Goal: Task Accomplishment & Management: Use online tool/utility

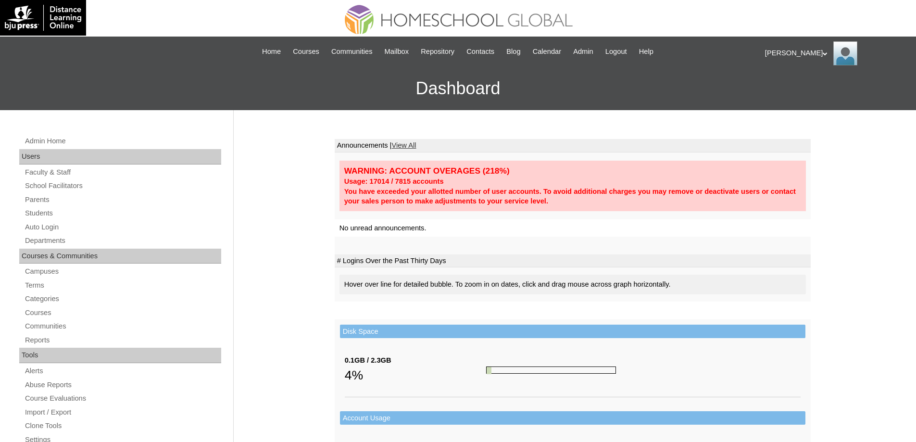
click at [67, 234] on div "Admin Home Users Faculty & Staff School Facilitators Parents Students Auto Logi…" at bounding box center [121, 446] width 214 height 622
click at [64, 226] on link "Auto Login" at bounding box center [122, 227] width 197 height 12
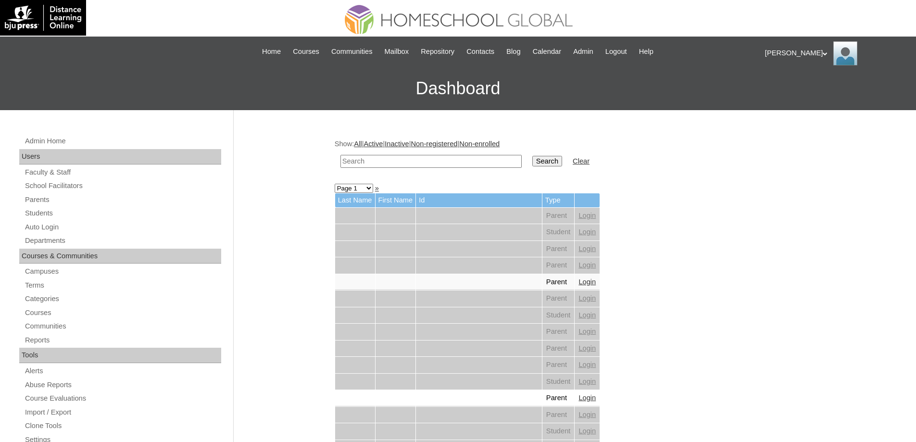
click at [363, 160] on input "text" at bounding box center [430, 161] width 181 height 13
paste input "Mark Gene M"
type input "Mark Gene M"
click at [549, 160] on input "Search" at bounding box center [547, 161] width 30 height 11
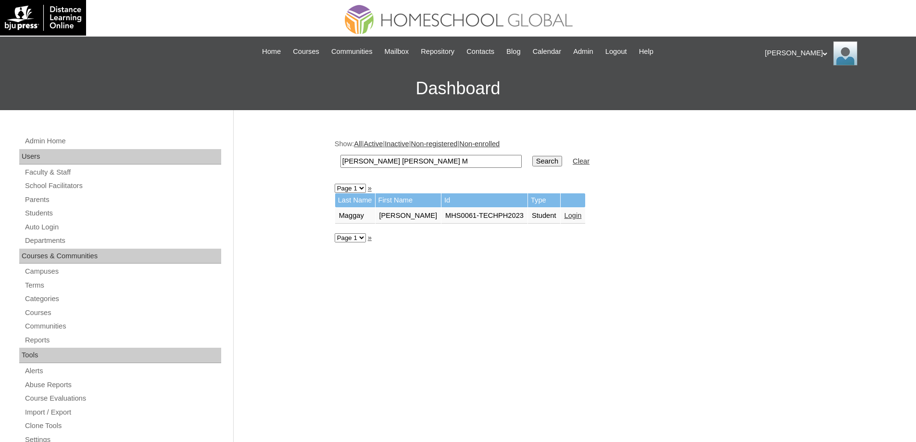
click at [560, 213] on td "Student" at bounding box center [544, 216] width 32 height 16
click at [586, 212] on td "Login" at bounding box center [573, 216] width 25 height 16
click at [582, 213] on link "Login" at bounding box center [573, 216] width 17 height 8
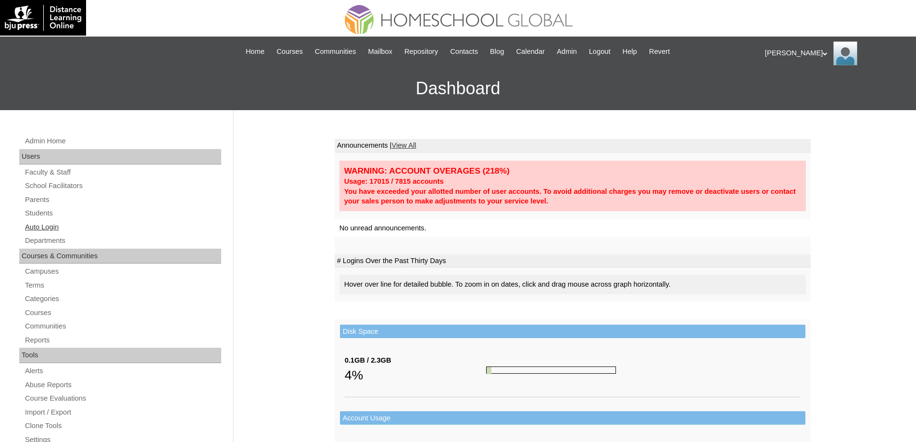
click at [59, 227] on link "Auto Login" at bounding box center [122, 227] width 197 height 12
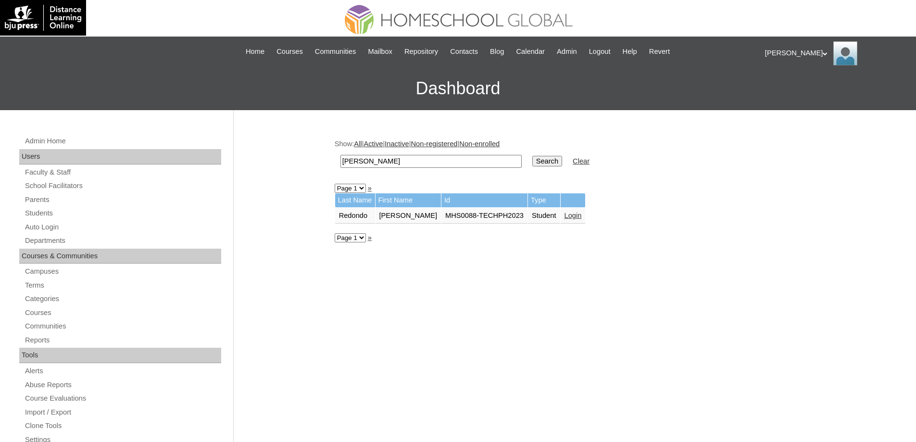
click at [582, 213] on link "Login" at bounding box center [573, 216] width 17 height 8
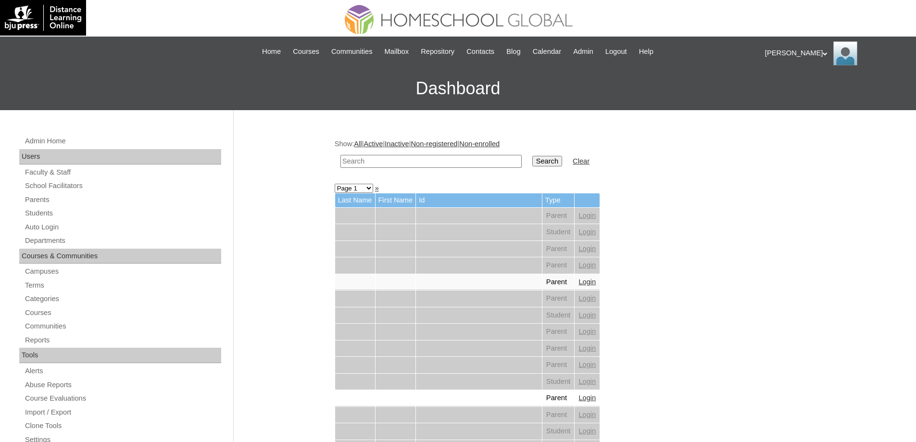
drag, startPoint x: 0, startPoint y: 0, endPoint x: 490, endPoint y: 169, distance: 518.0
click at [425, 160] on input "text" at bounding box center [430, 161] width 181 height 13
paste input "[PERSON_NAME]"
type input "[PERSON_NAME]"
drag, startPoint x: 552, startPoint y: 171, endPoint x: 549, endPoint y: 166, distance: 6.0
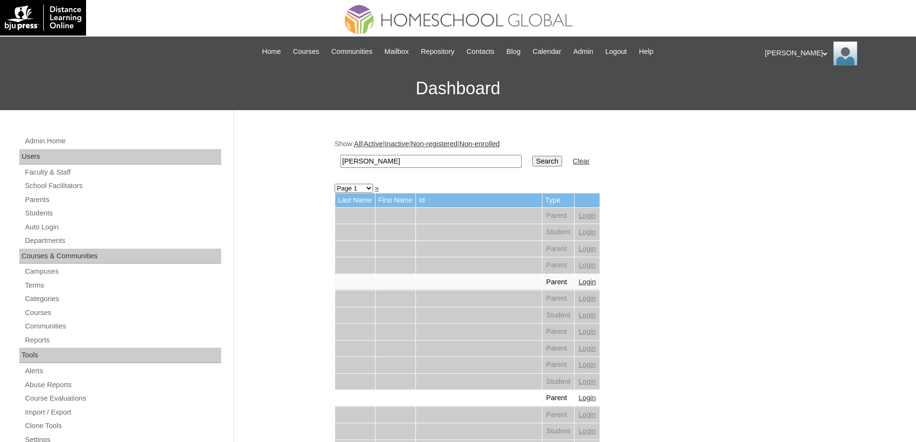
click at [551, 171] on td "Search" at bounding box center [547, 161] width 39 height 23
click at [549, 166] on input "Search" at bounding box center [547, 161] width 30 height 11
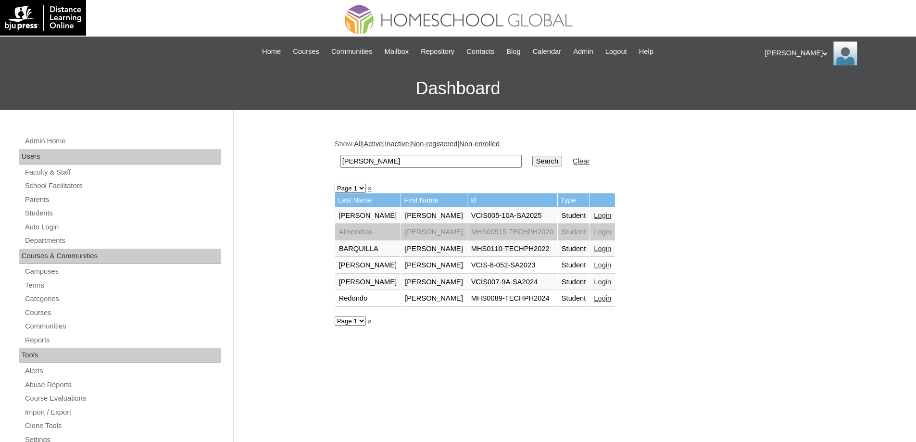
click at [594, 295] on link "Login" at bounding box center [602, 298] width 17 height 8
